Goal: Task Accomplishment & Management: Manage account settings

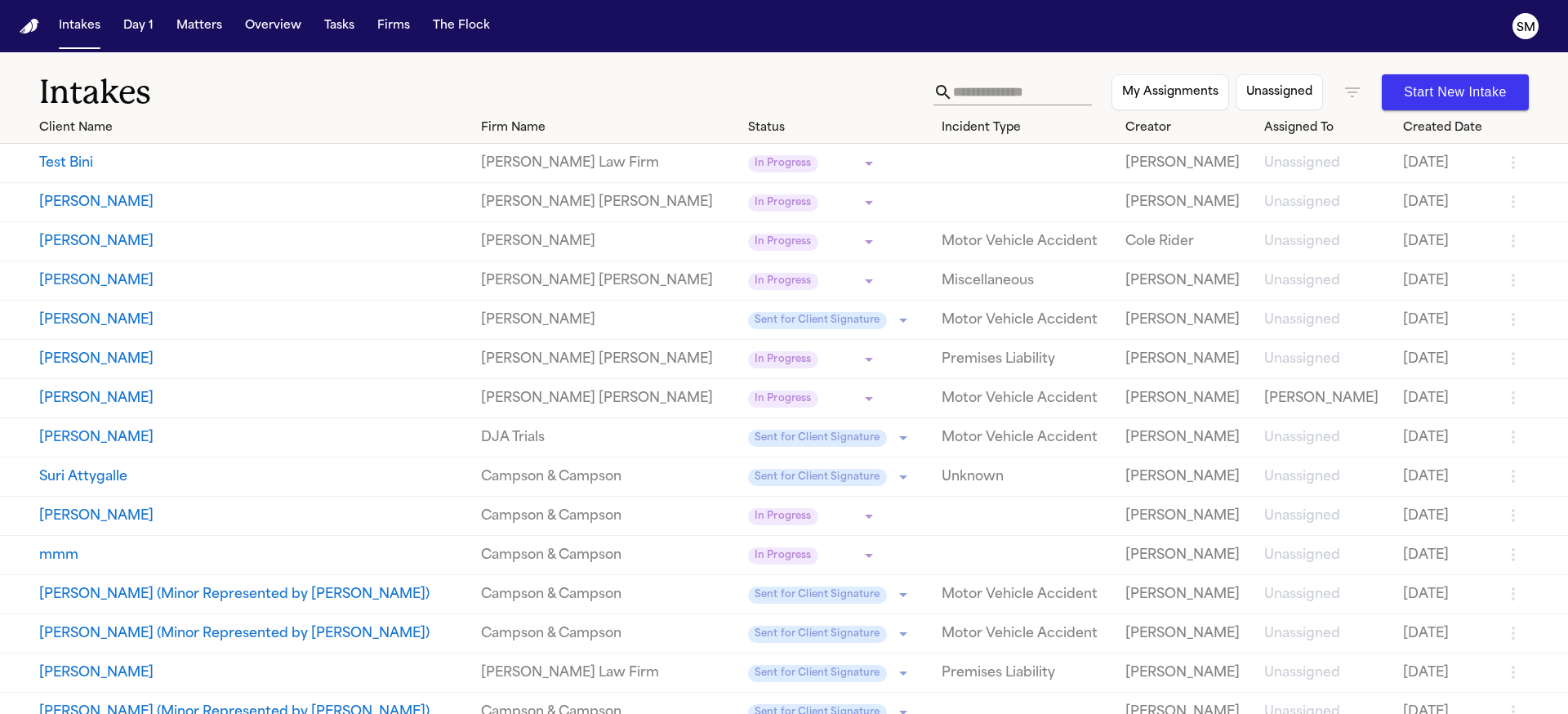
click at [83, 168] on button "Test Bini" at bounding box center [253, 163] width 428 height 19
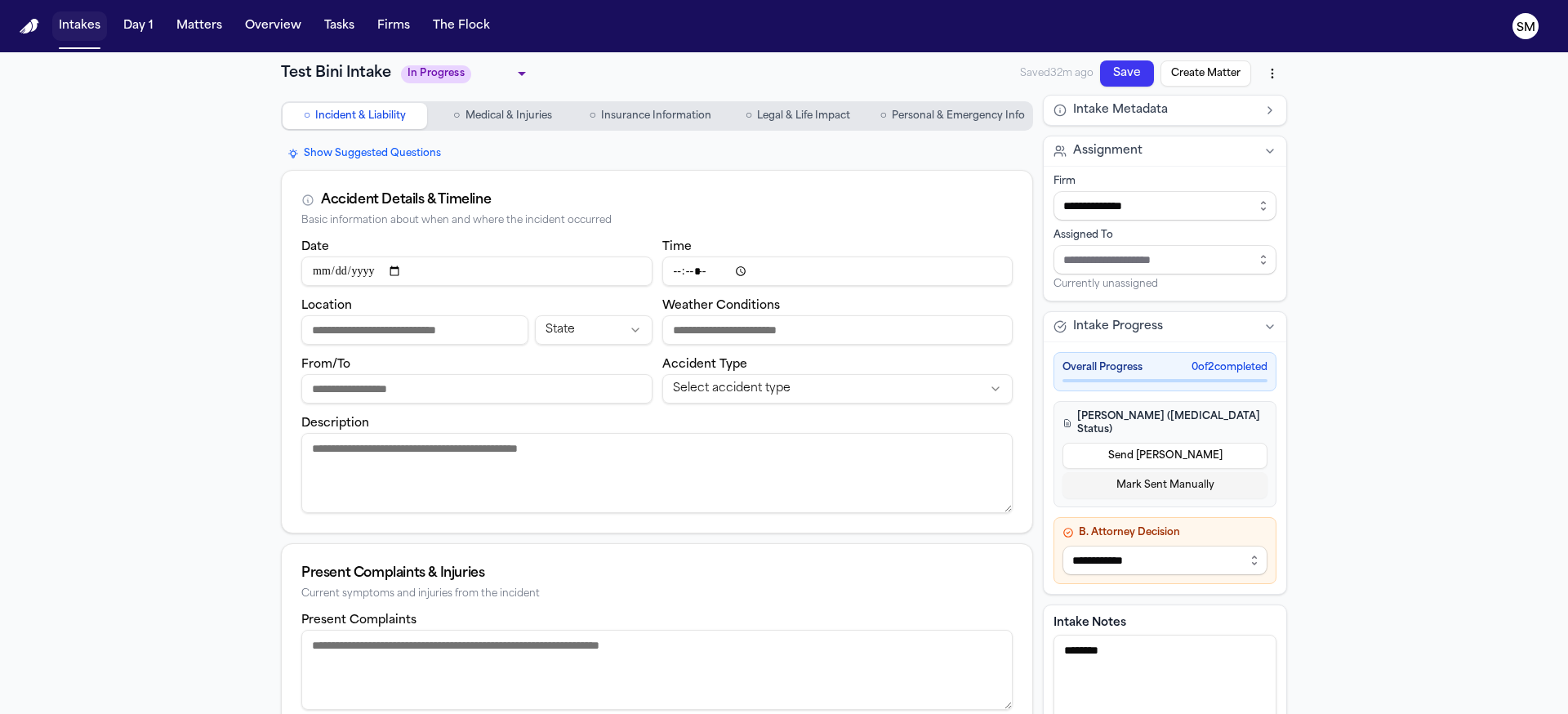
click at [91, 30] on button "Intakes" at bounding box center [79, 26] width 54 height 29
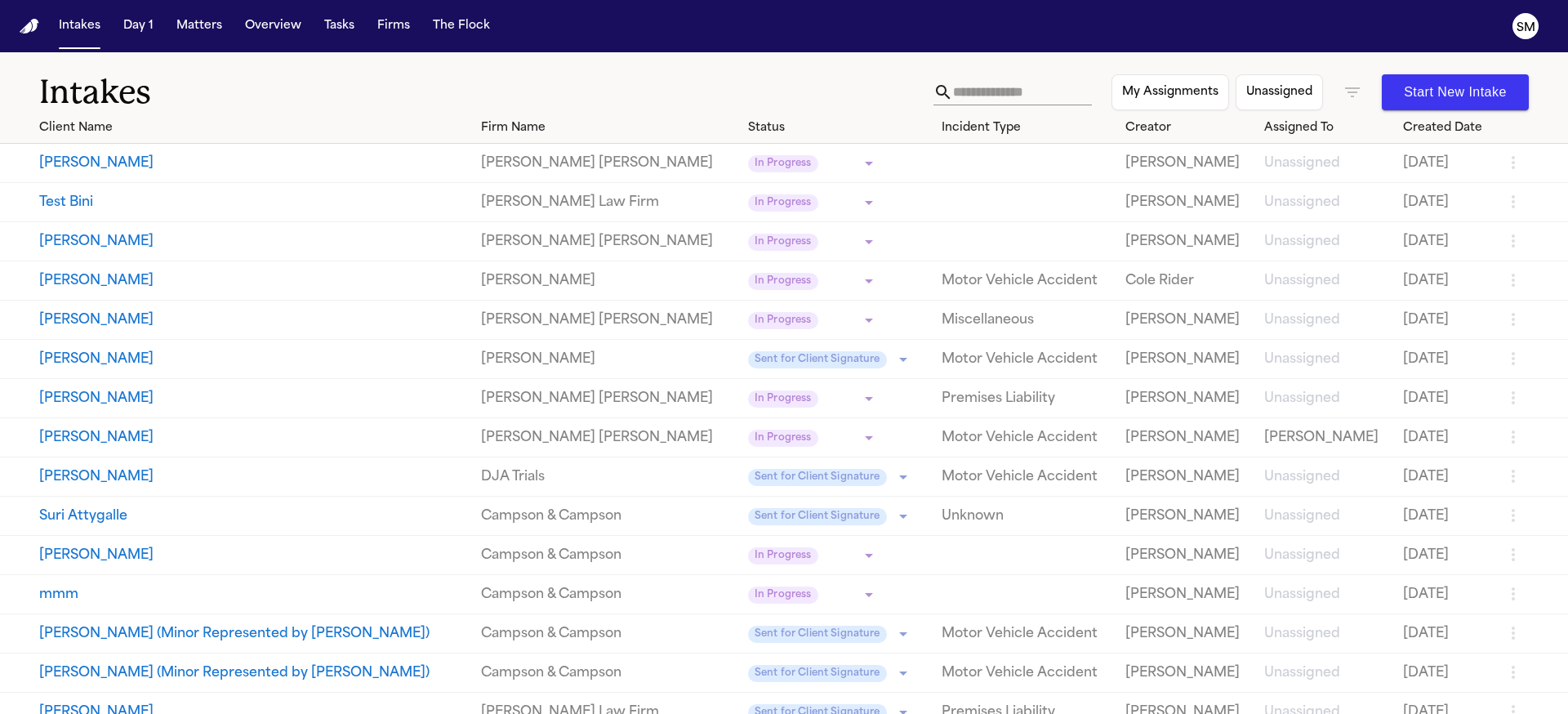
click at [653, 89] on h1 "Intakes" at bounding box center [486, 92] width 894 height 41
